Goal: Task Accomplishment & Management: Use online tool/utility

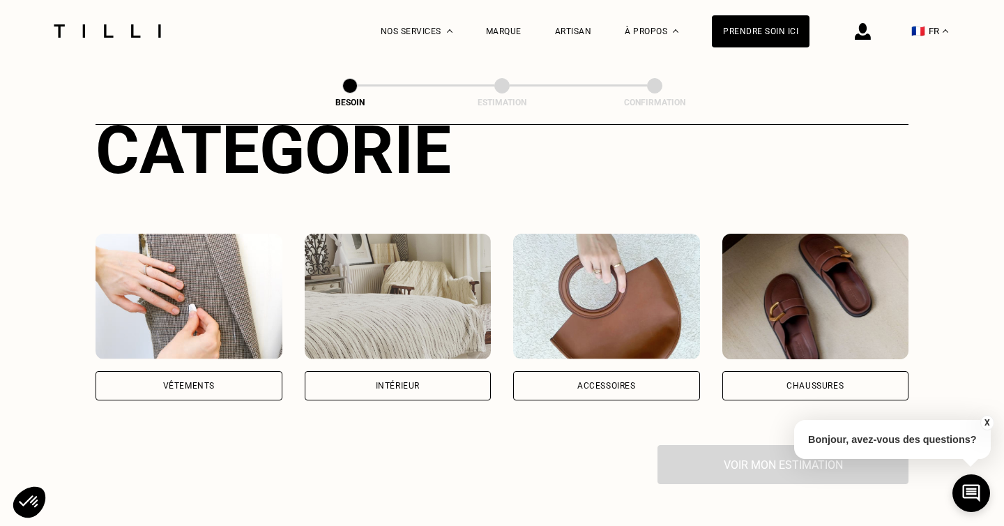
scroll to position [212, 0]
click at [173, 372] on div "Vêtements" at bounding box center [189, 386] width 187 height 29
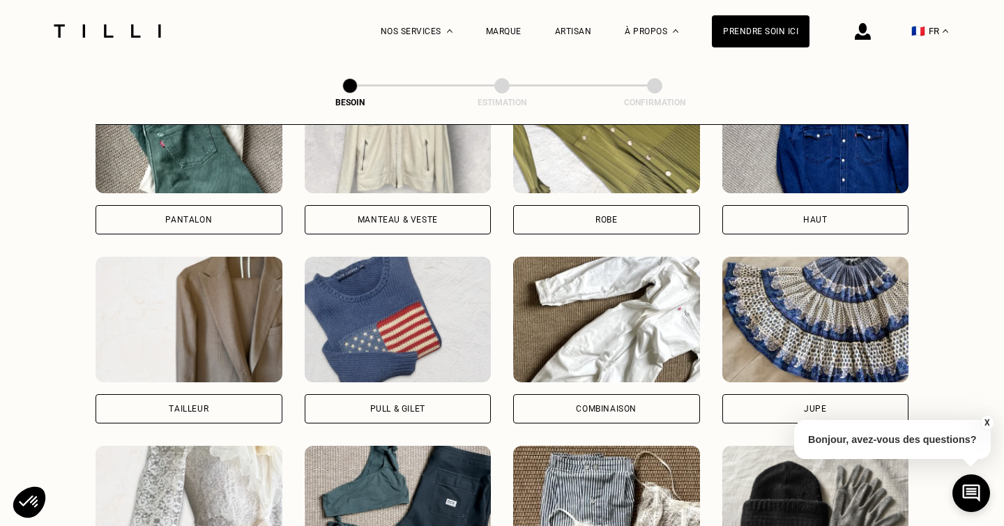
scroll to position [639, 0]
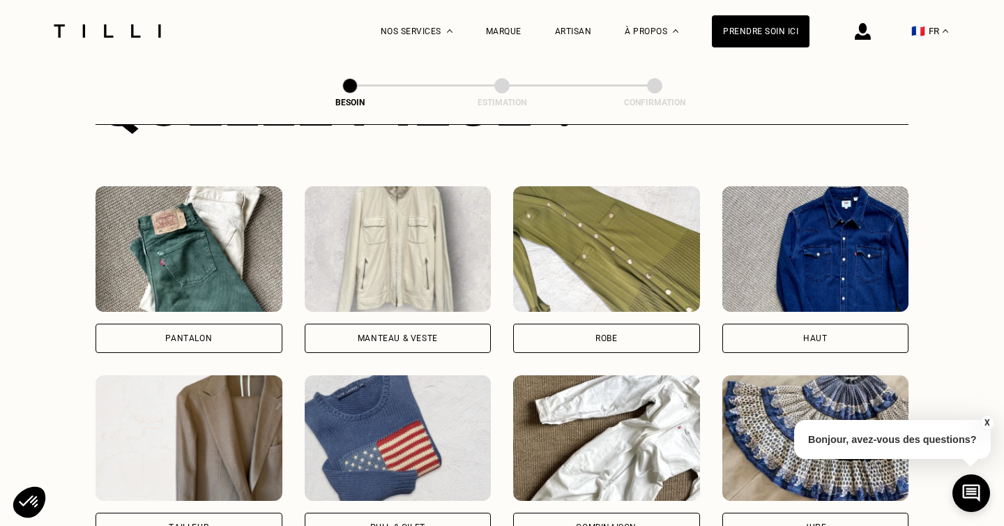
click at [806, 334] on div "Haut" at bounding box center [815, 338] width 24 height 8
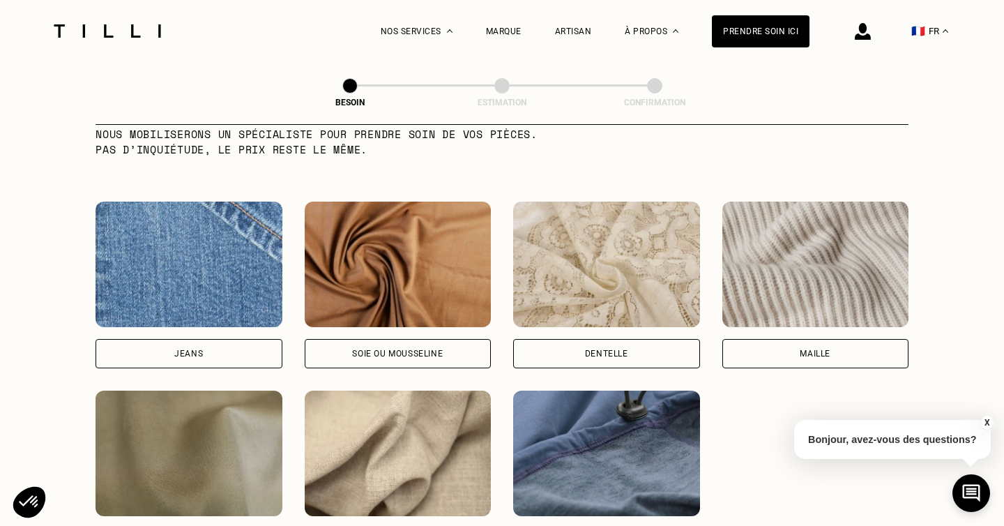
scroll to position [1494, 0]
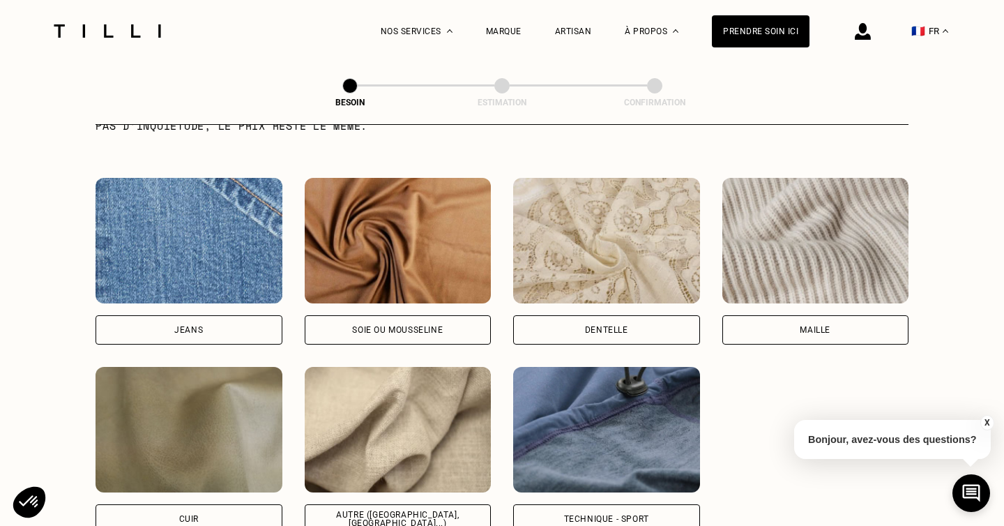
click at [381, 510] on div "Autre ([GEOGRAPHIC_DATA], [GEOGRAPHIC_DATA]...)" at bounding box center [398, 518] width 163 height 17
select select "FR"
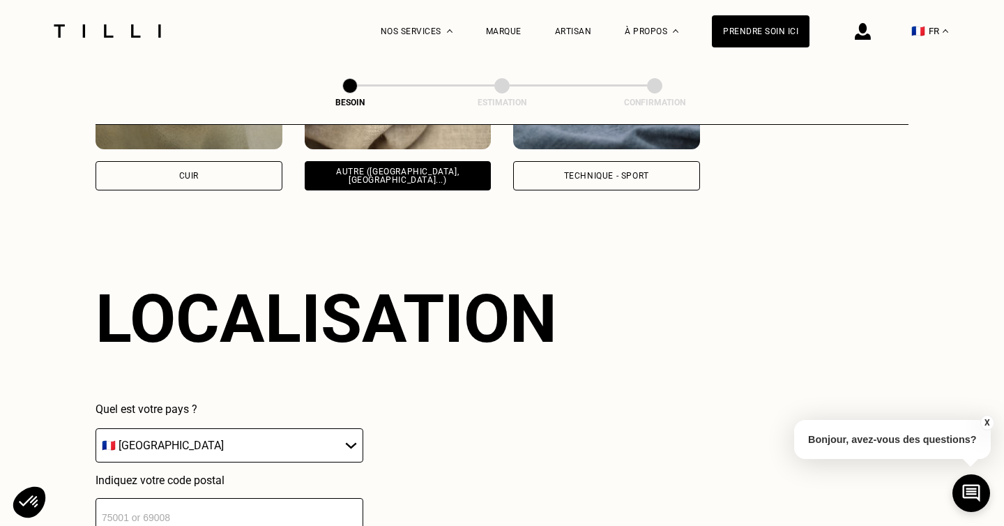
scroll to position [1870, 0]
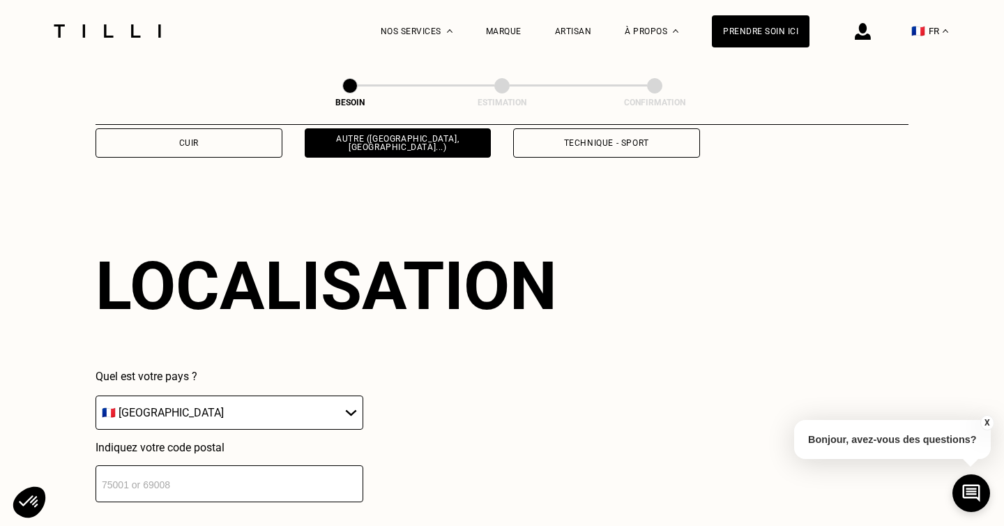
click at [294, 465] on input "number" at bounding box center [230, 483] width 268 height 37
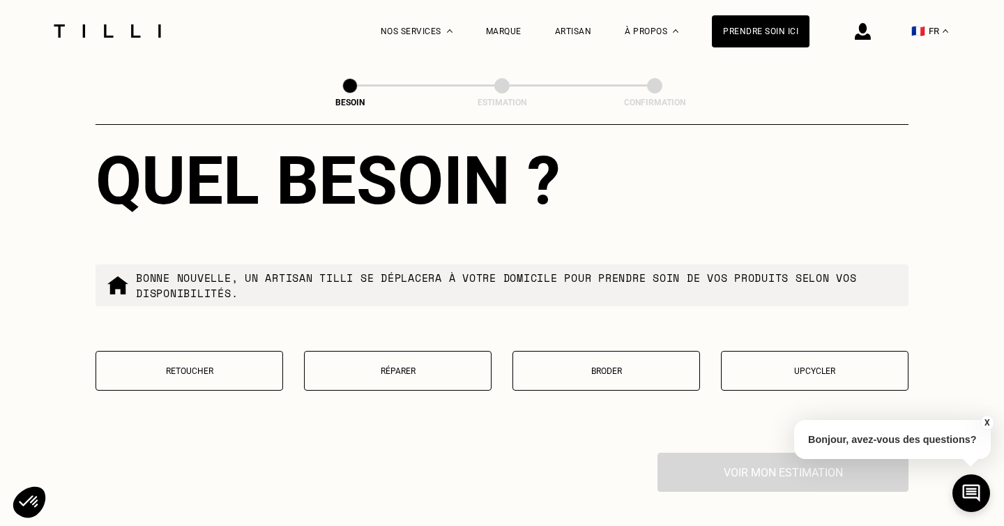
scroll to position [2322, 0]
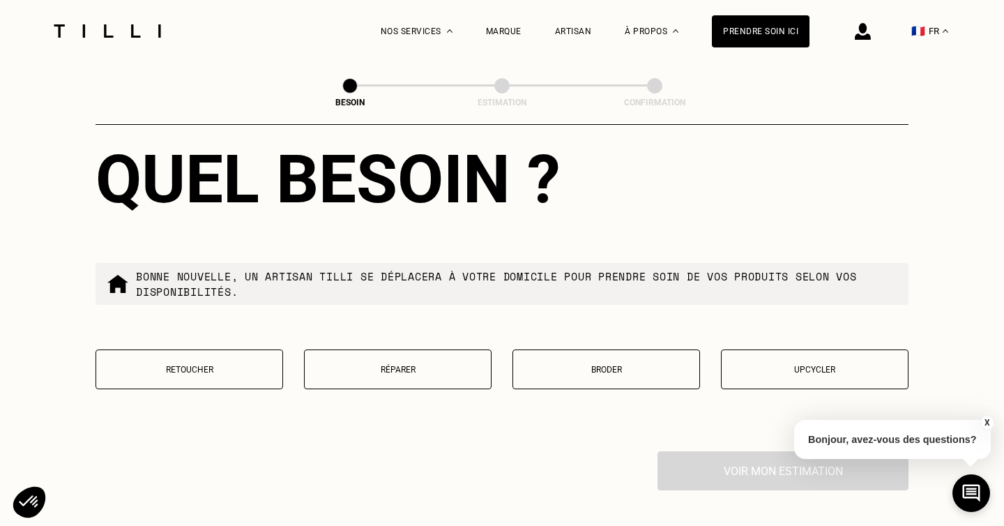
type input "75010"
click at [628, 349] on button "Broder" at bounding box center [607, 369] width 188 height 40
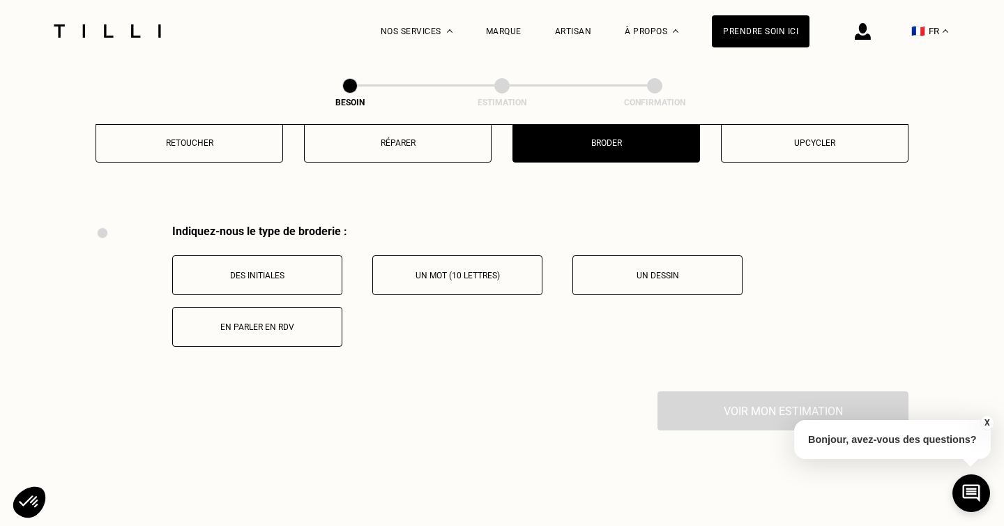
scroll to position [2572, 0]
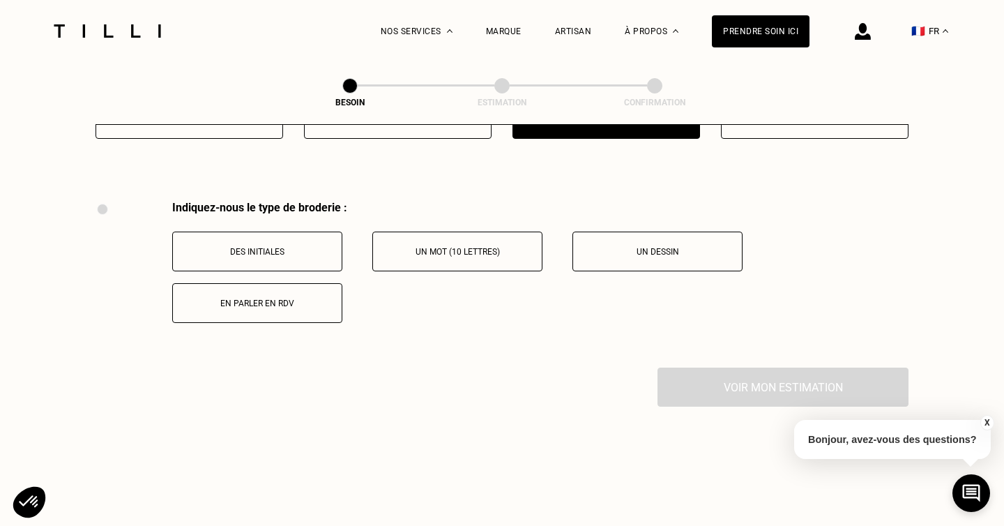
click at [284, 232] on button "Des initiales" at bounding box center [257, 252] width 170 height 40
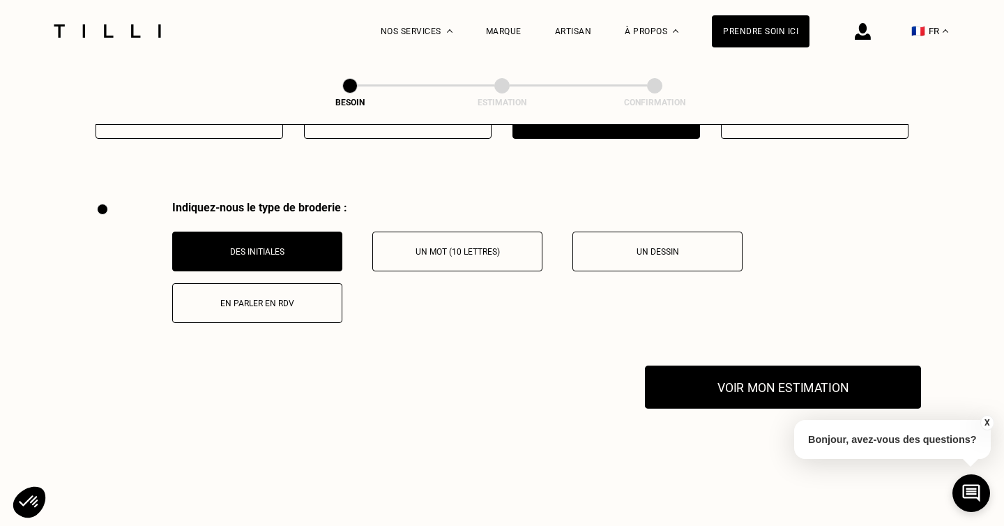
click at [807, 365] on button "Voir mon estimation" at bounding box center [783, 386] width 276 height 43
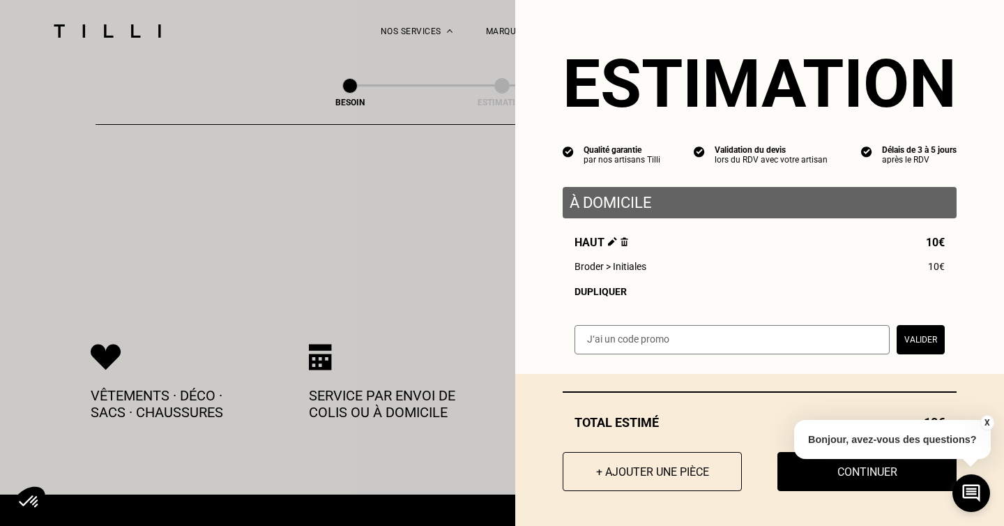
scroll to position [2796, 0]
